Goal: Task Accomplishment & Management: Use online tool/utility

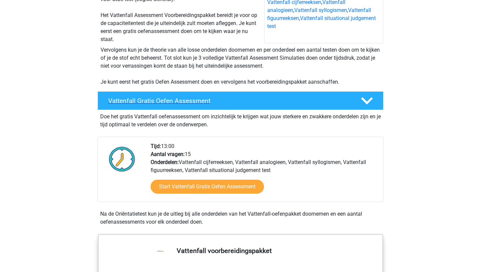
scroll to position [103, 0]
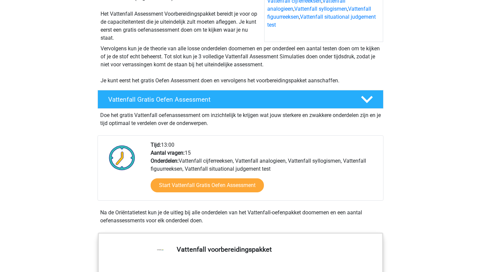
click at [250, 193] on div "Start Vattenfall Gratis Oefen Assessment" at bounding box center [264, 186] width 227 height 27
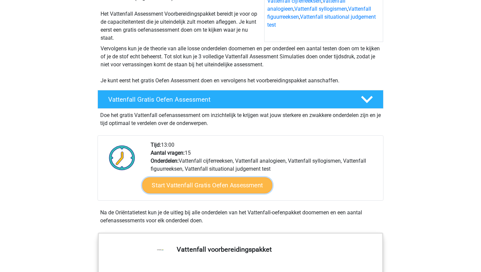
click at [248, 188] on link "Start Vattenfall Gratis Oefen Assessment" at bounding box center [207, 186] width 130 height 16
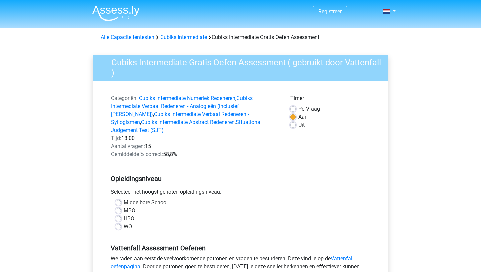
click at [124, 223] on label "WO" at bounding box center [128, 227] width 8 height 8
click at [120, 223] on input "WO" at bounding box center [118, 226] width 5 height 7
radio input "true"
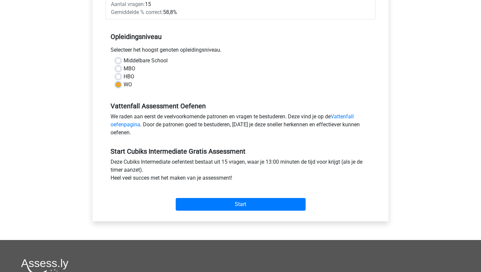
scroll to position [144, 0]
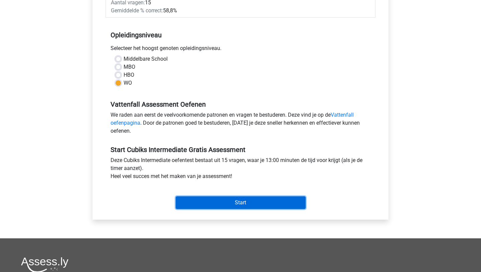
click at [205, 197] on input "Start" at bounding box center [241, 203] width 130 height 13
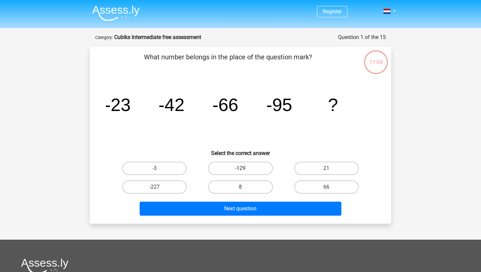
click at [242, 168] on label "-129" at bounding box center [240, 168] width 64 height 13
click at [242, 169] on input "-129" at bounding box center [242, 171] width 4 height 4
radio input "true"
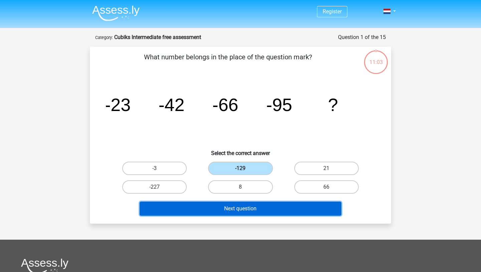
click at [251, 208] on button "Next question" at bounding box center [241, 209] width 202 height 14
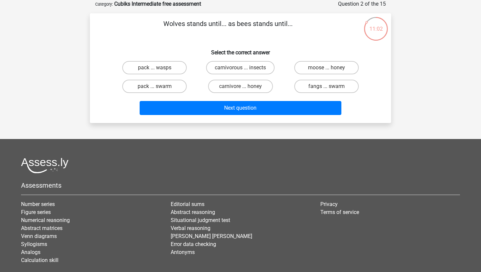
scroll to position [19, 0]
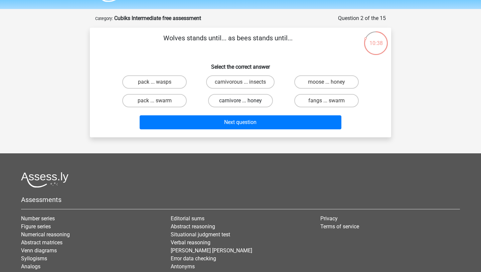
click at [234, 104] on label "carnivore ... honey" at bounding box center [240, 100] width 64 height 13
click at [240, 104] on input "carnivore ... honey" at bounding box center [242, 103] width 4 height 4
radio input "true"
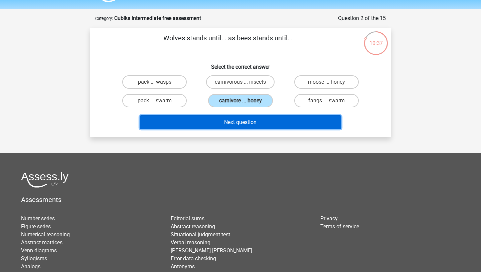
click at [248, 121] on button "Next question" at bounding box center [241, 123] width 202 height 14
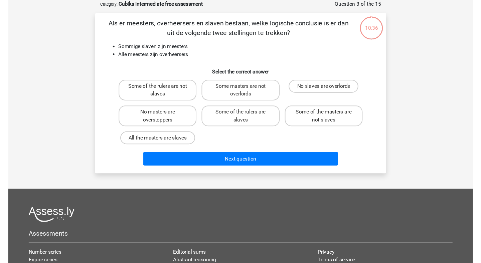
scroll to position [33, 0]
